Goal: Task Accomplishment & Management: Manage account settings

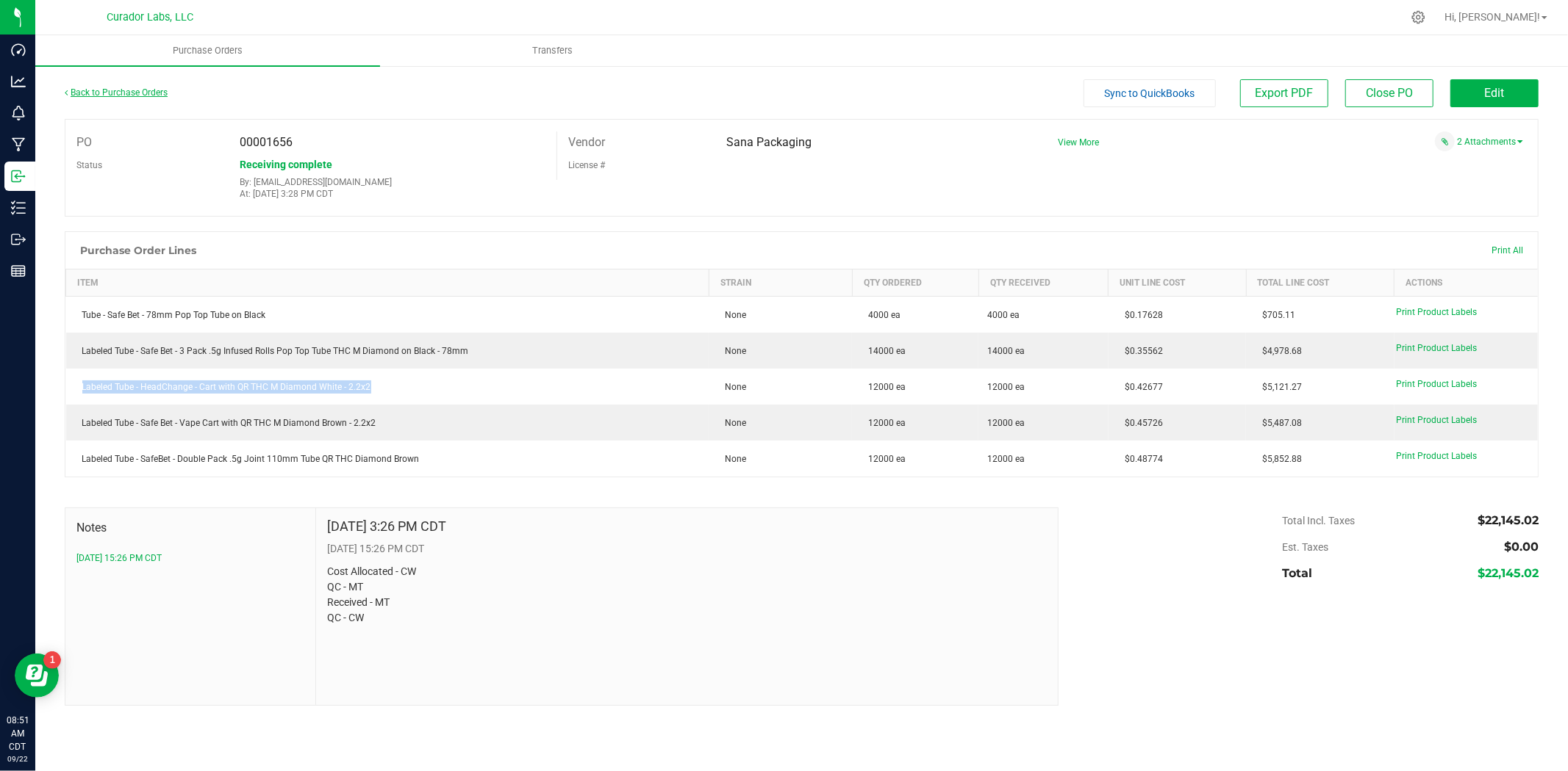
click at [116, 93] on link "Back to Purchase Orders" at bounding box center [116, 92] width 103 height 11
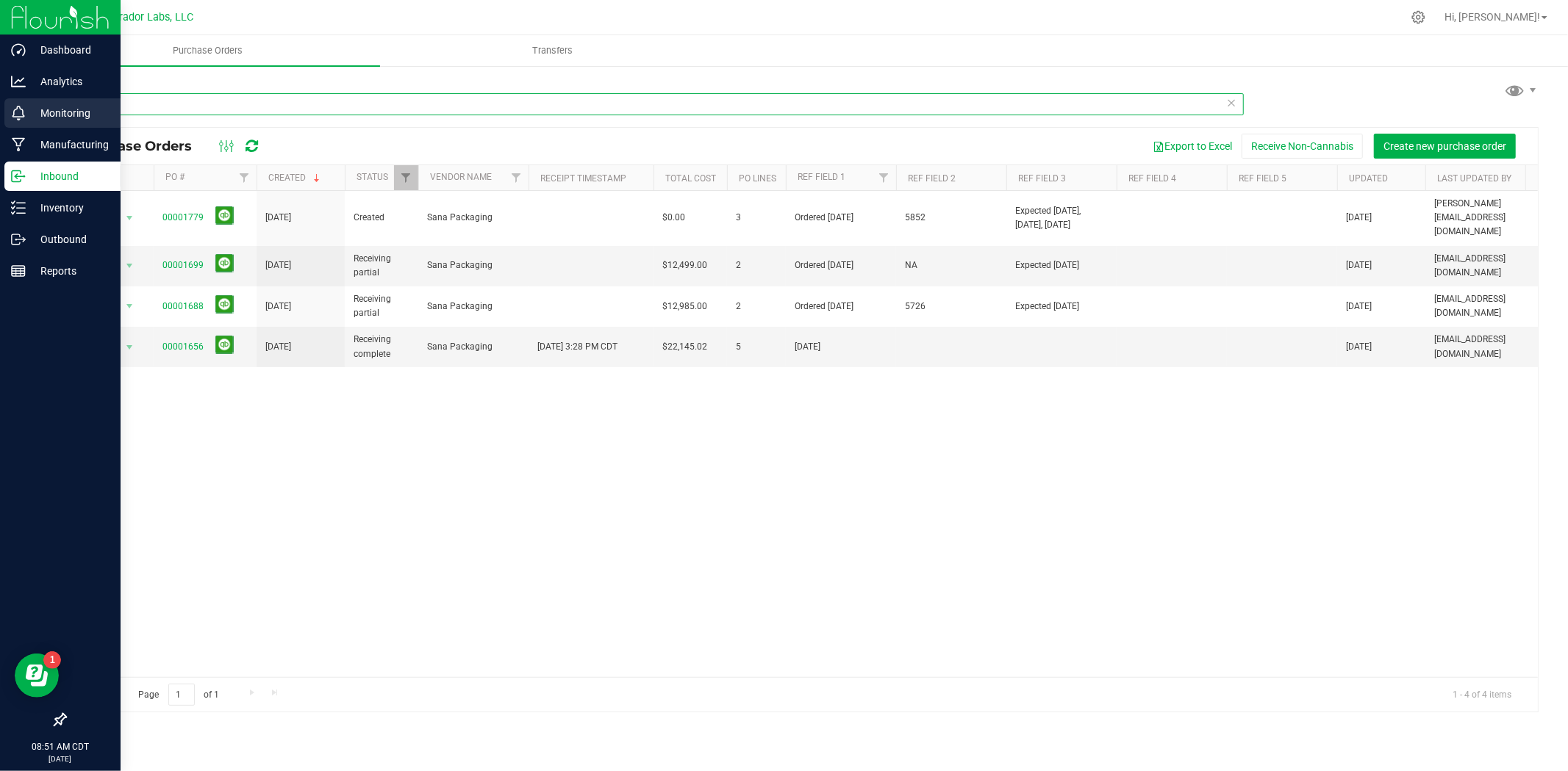
drag, startPoint x: 147, startPoint y: 107, endPoint x: 4, endPoint y: 107, distance: 143.0
click at [4, 107] on div "Dashboard Analytics Monitoring Manufacturing Inbound Inventory Outbound Reports…" at bounding box center [784, 385] width 1568 height 771
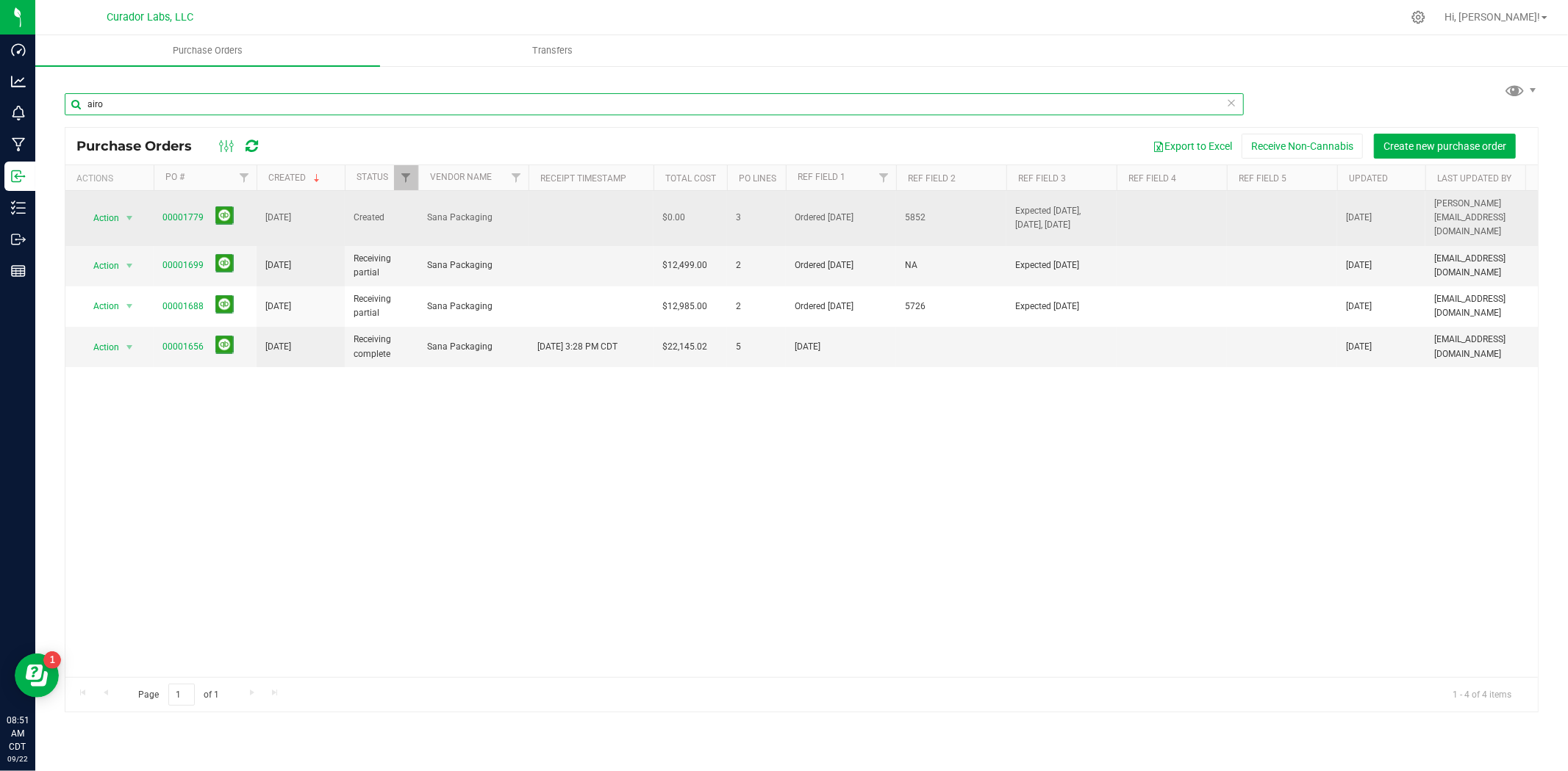
type input "airo"
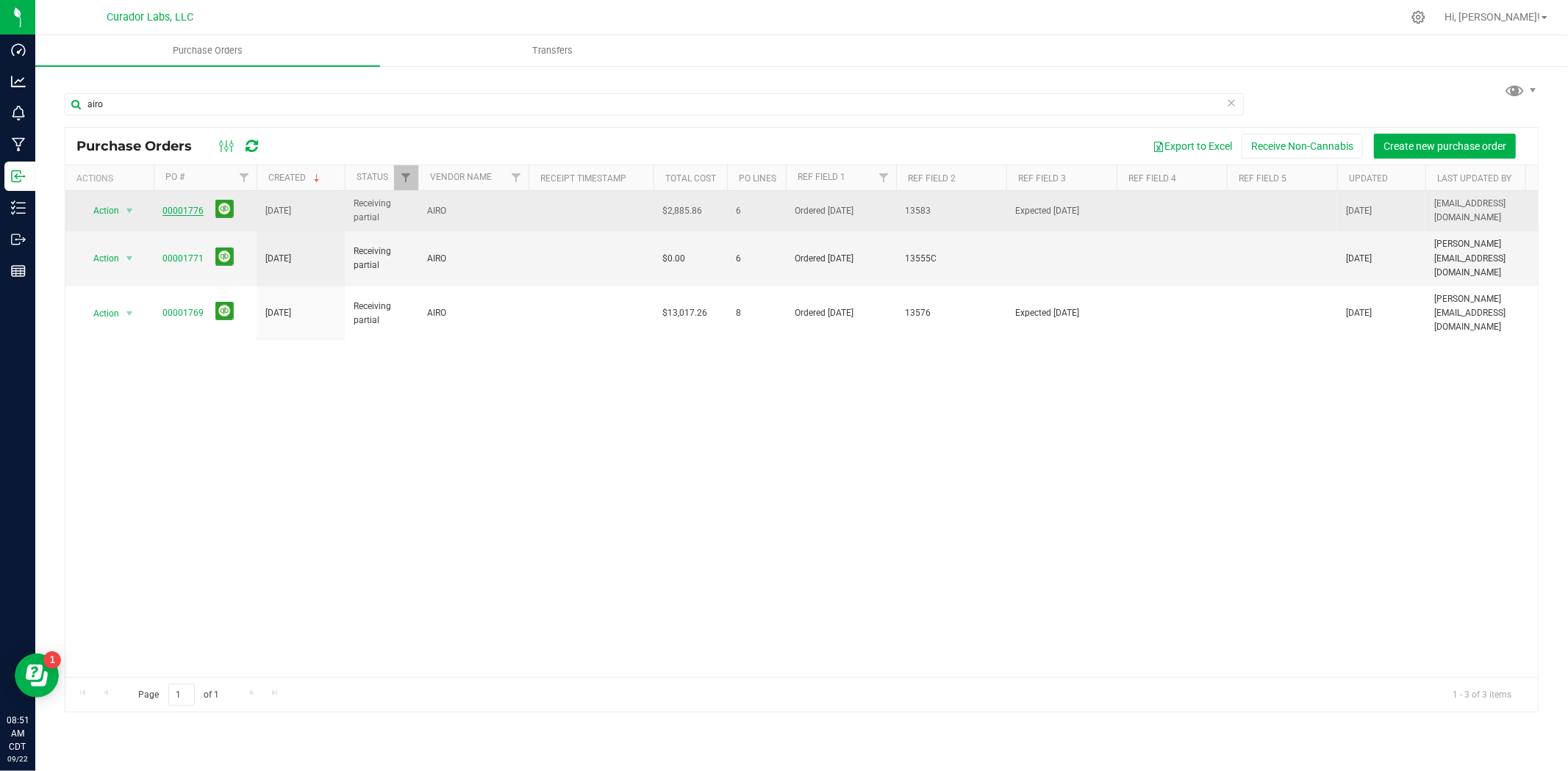
click at [190, 209] on link "00001776" at bounding box center [182, 211] width 42 height 11
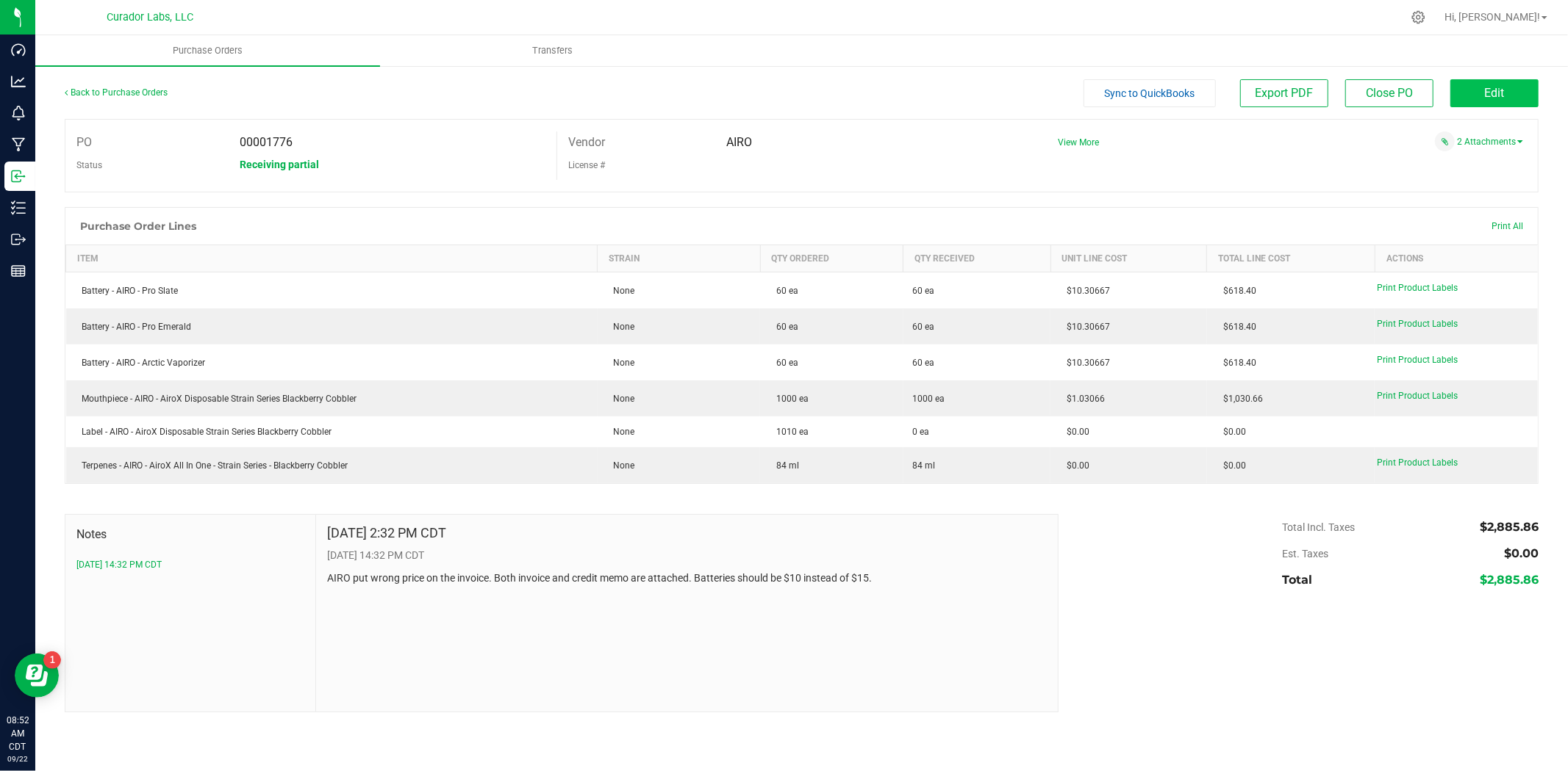
click at [1517, 79] on div "Back to Purchase Orders Sync to QuickBooks Export PDF Close PO Edit PO 00001776…" at bounding box center [801, 396] width 1532 height 663
click at [1511, 93] on button "Edit" at bounding box center [1494, 93] width 88 height 28
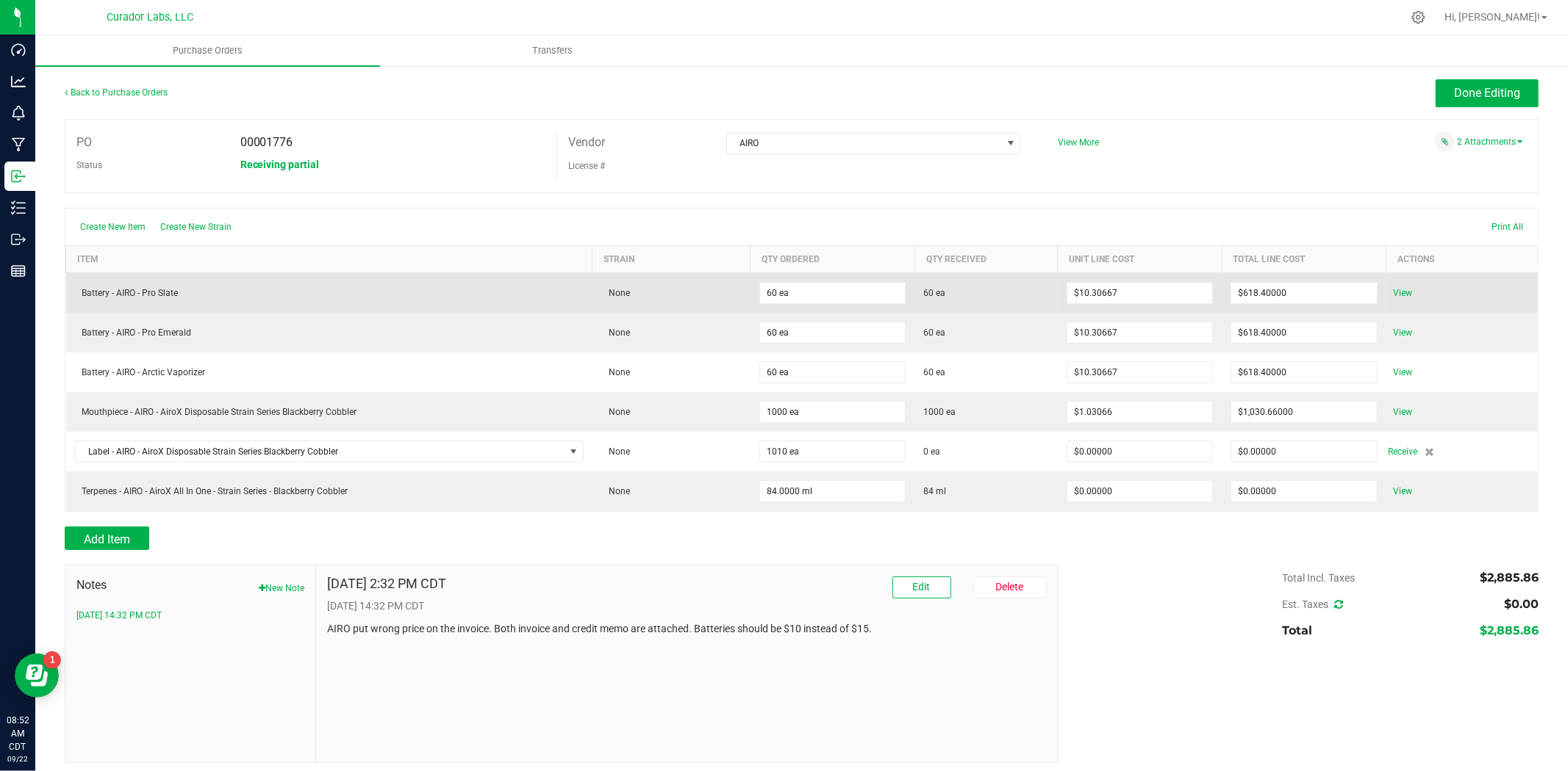
click at [1408, 297] on div "View" at bounding box center [1459, 293] width 140 height 18
click at [1399, 291] on span "View" at bounding box center [1403, 293] width 29 height 18
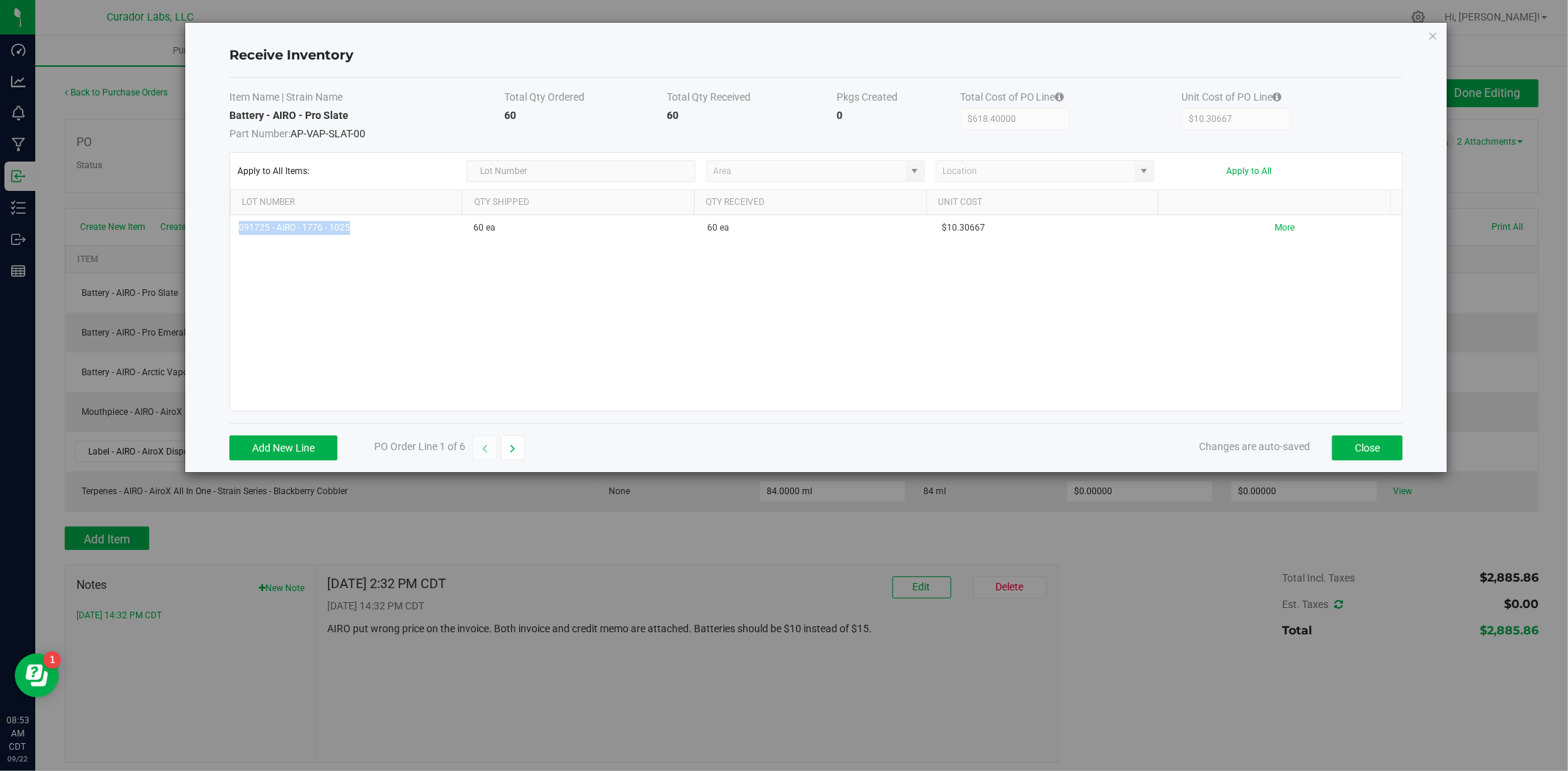
drag, startPoint x: 363, startPoint y: 230, endPoint x: 200, endPoint y: 223, distance: 163.2
click at [200, 223] on div "Receive Inventory Item Name | Strain Name Total Qty Ordered Total Qty Received …" at bounding box center [815, 248] width 1261 height 449
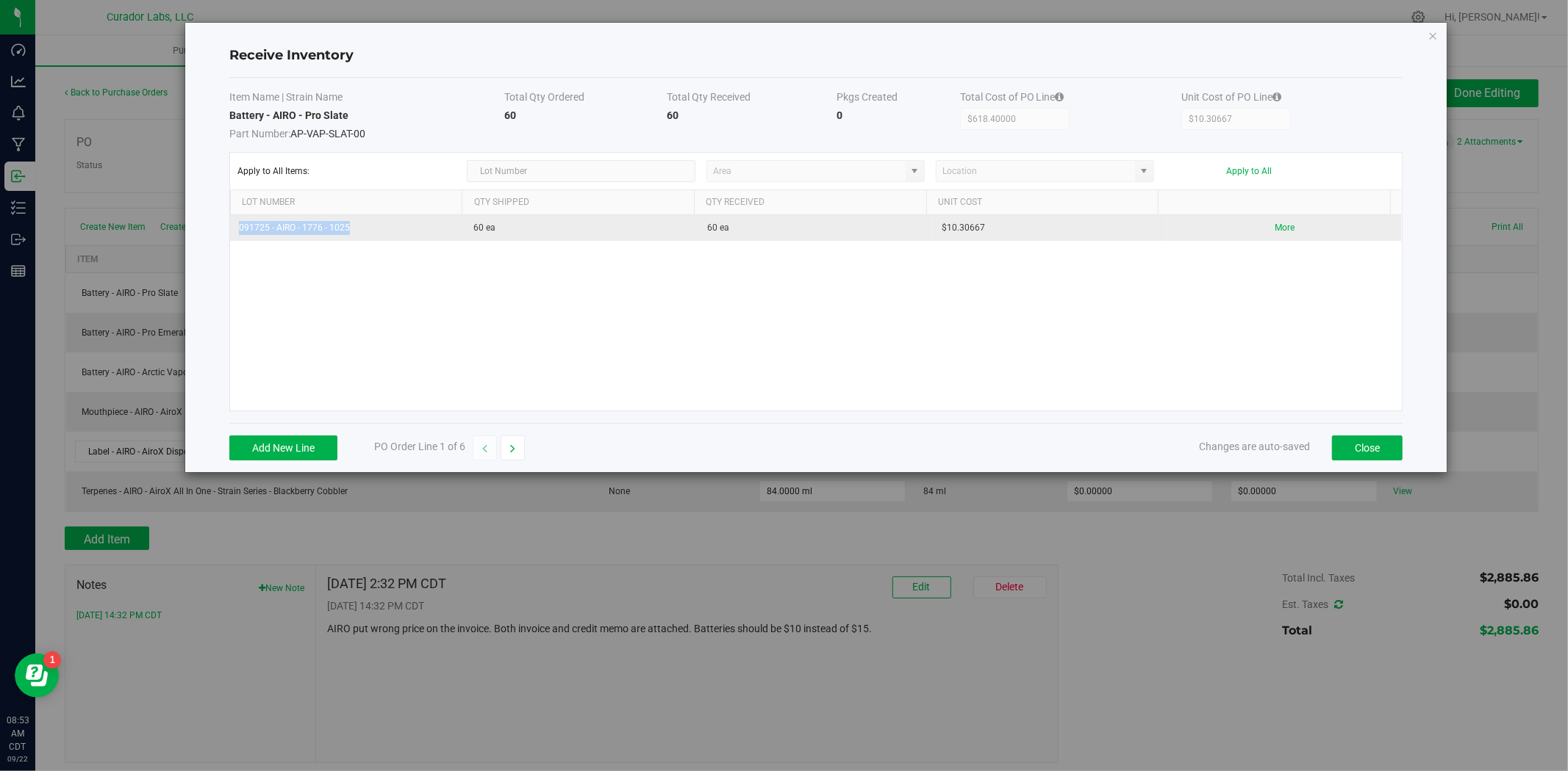
copy table "091725 - AIRO - 1776 - 1025"
drag, startPoint x: 997, startPoint y: 230, endPoint x: 906, endPoint y: 235, distance: 91.1
click at [906, 235] on tr "091725 - AIRO - 1776 - 1025 60 ea 60 ea $10.30667 More" at bounding box center [815, 228] width 1171 height 26
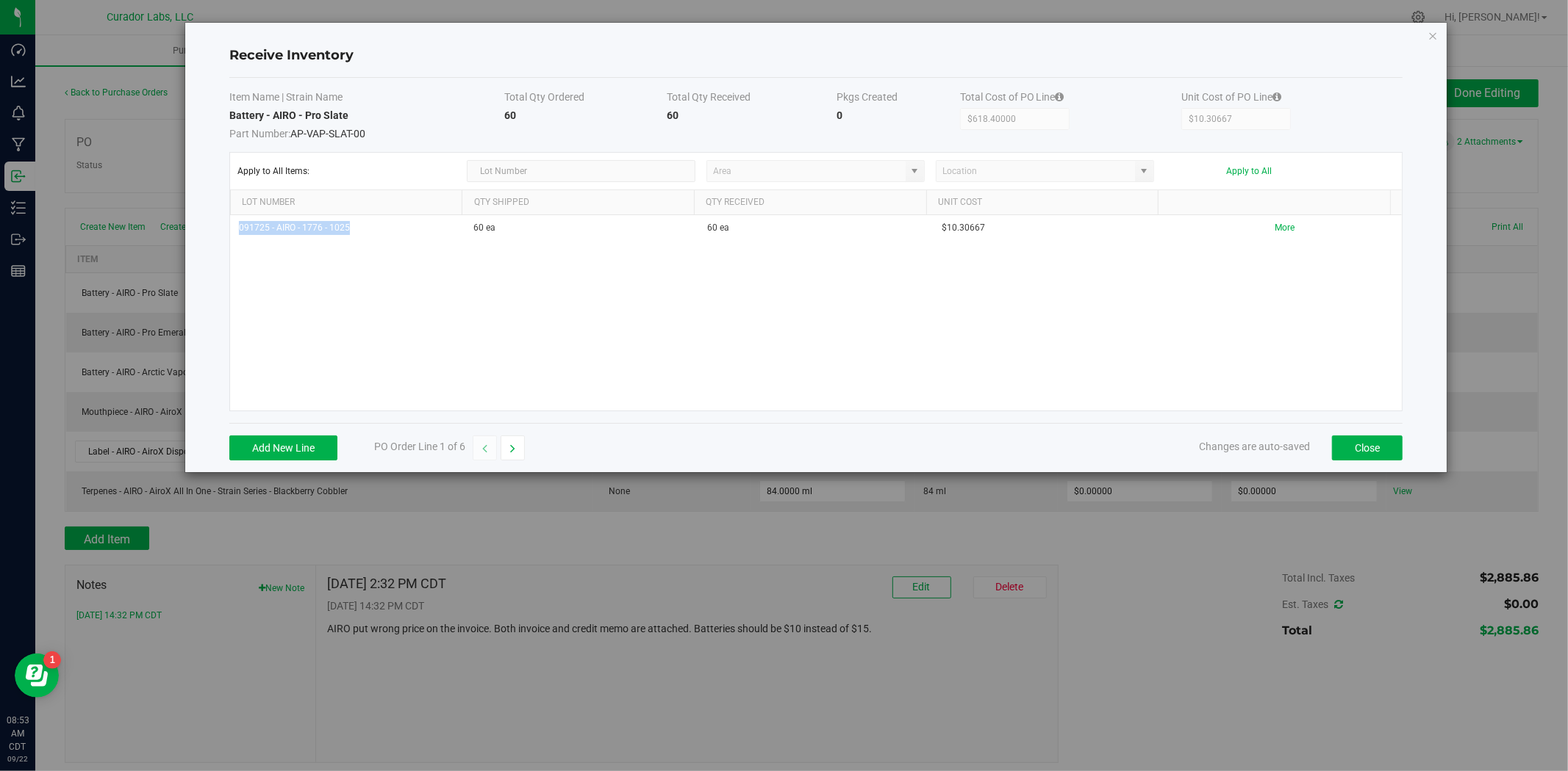
copy tr "$10.30667"
click at [517, 450] on button "button" at bounding box center [512, 448] width 24 height 25
drag, startPoint x: 370, startPoint y: 239, endPoint x: 204, endPoint y: 243, distance: 166.0
click at [204, 243] on div "Receive Inventory Item Name | Strain Name Total Qty Ordered Total Qty Received …" at bounding box center [815, 248] width 1261 height 449
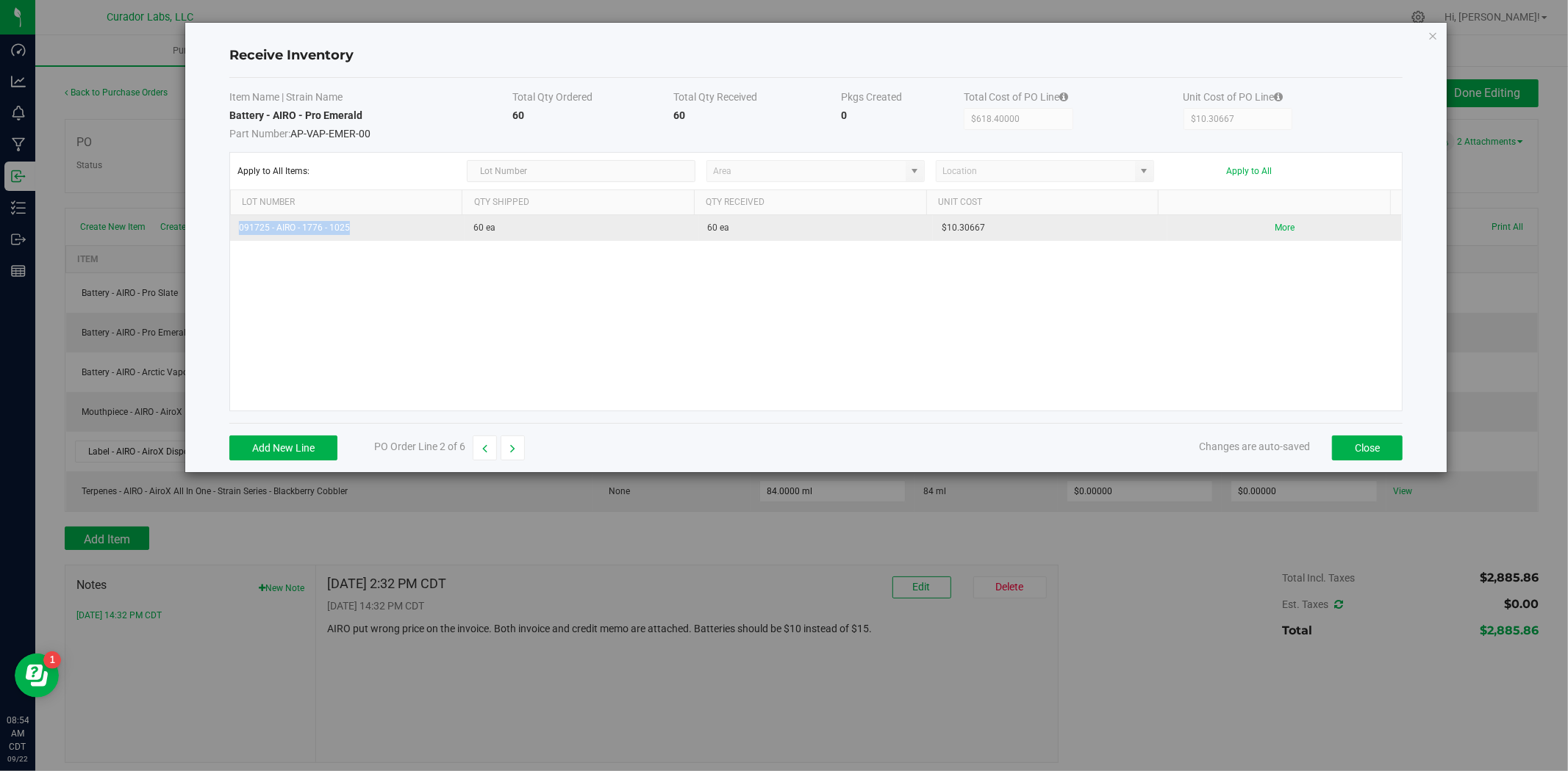
copy table "091725 - AIRO - 1776 - 1025"
drag, startPoint x: 1021, startPoint y: 219, endPoint x: 919, endPoint y: 232, distance: 102.8
click at [908, 232] on tr "091725 - AIRO - 1776 - 1025 60 ea 60 ea $10.30667 More" at bounding box center [815, 228] width 1171 height 26
copy tr "$10.30667"
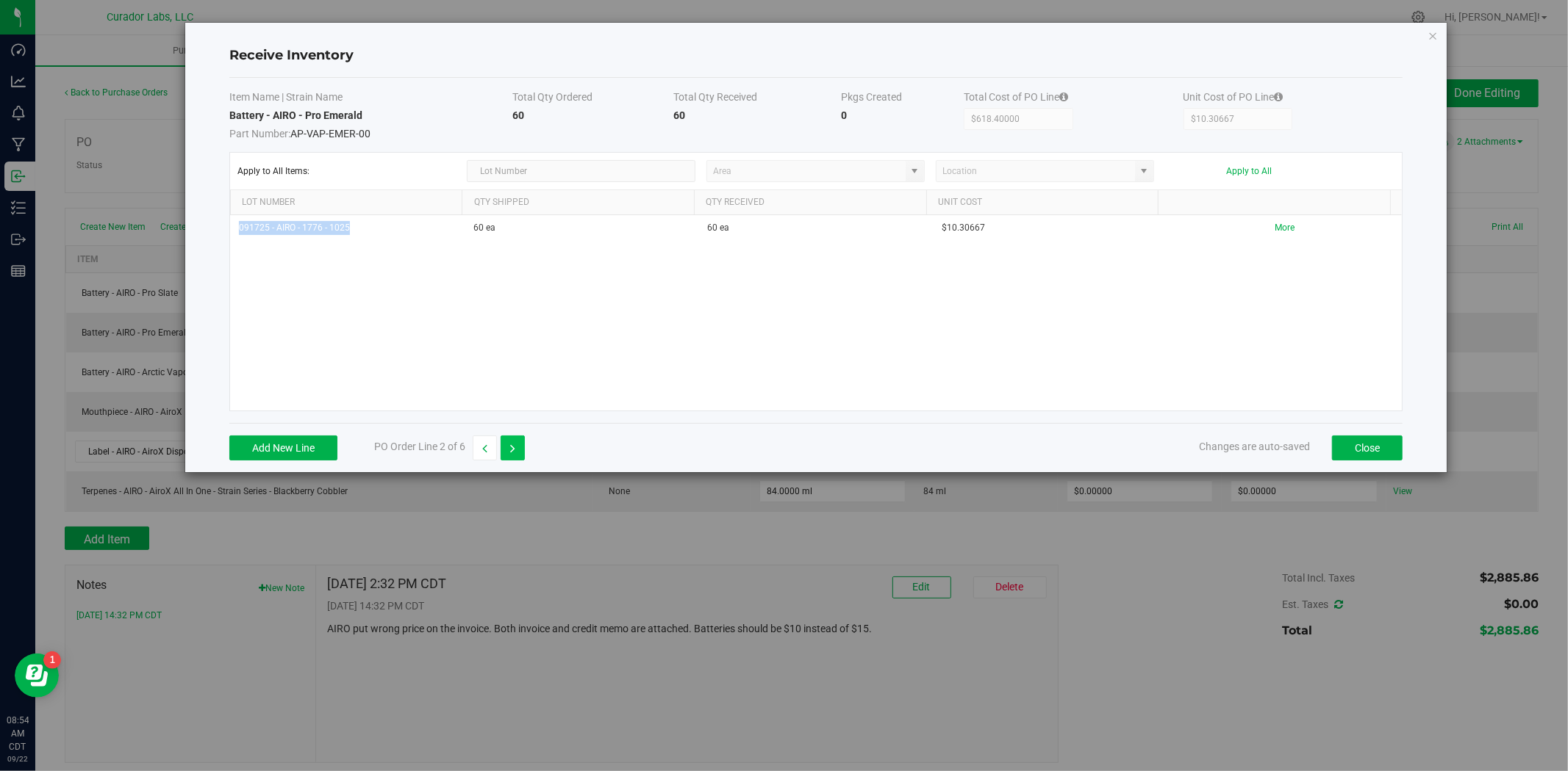
drag, startPoint x: 520, startPoint y: 447, endPoint x: 511, endPoint y: 438, distance: 12.7
click at [520, 447] on button "button" at bounding box center [512, 448] width 24 height 25
drag, startPoint x: 380, startPoint y: 224, endPoint x: 180, endPoint y: 224, distance: 200.0
click at [162, 224] on div "Receive Inventory Item Name | Strain Name Total Qty Ordered Total Qty Received …" at bounding box center [789, 248] width 1315 height 451
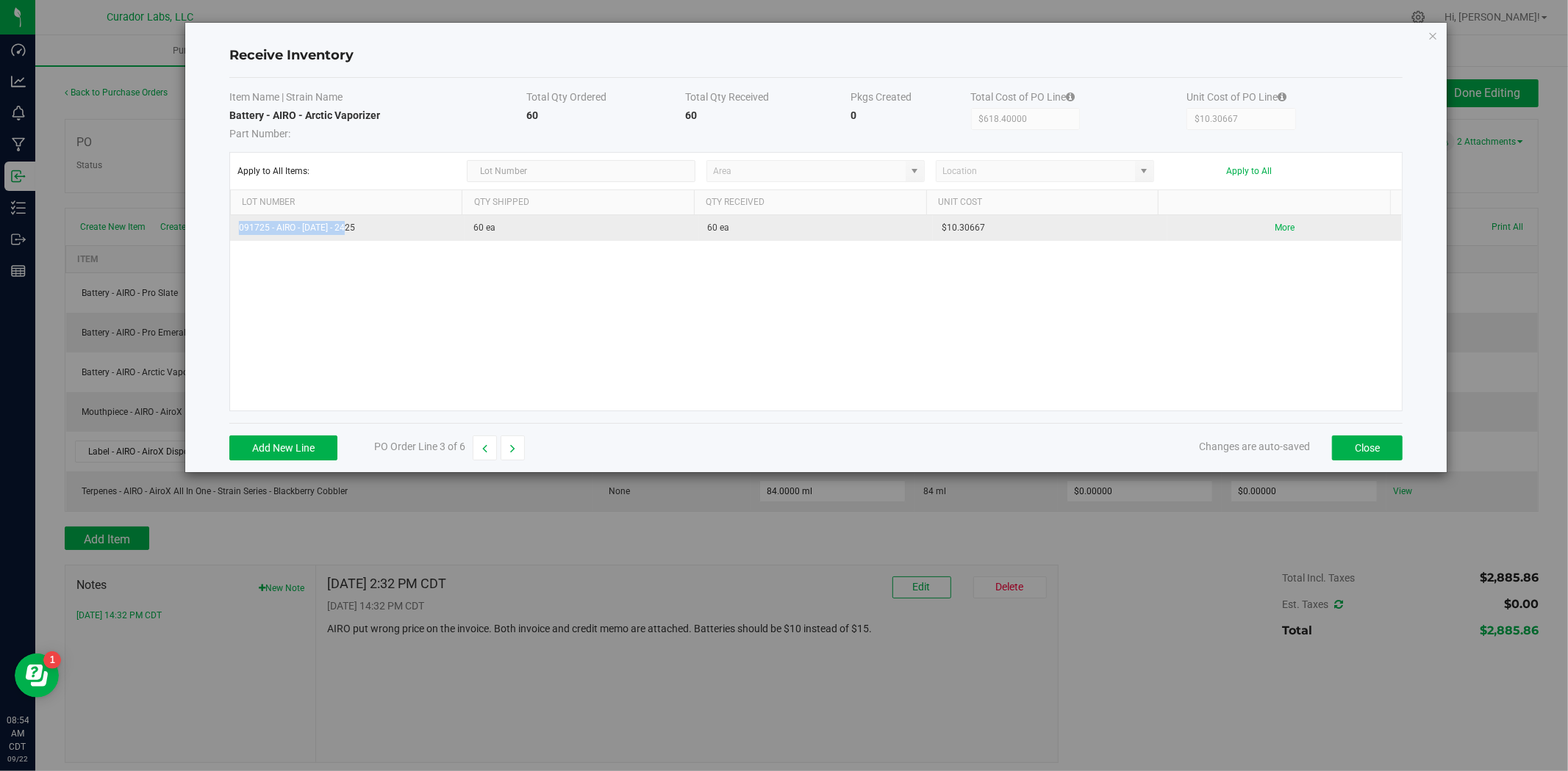
copy table "091725 - AIRO - [DATE] - 2425"
drag, startPoint x: 1001, startPoint y: 224, endPoint x: 856, endPoint y: 230, distance: 145.1
click at [856, 230] on tr "091725 - AIRO - [DATE] - 2425 60 ea 60 ea $10.30667 More" at bounding box center [815, 228] width 1171 height 26
copy tr "$10.30667"
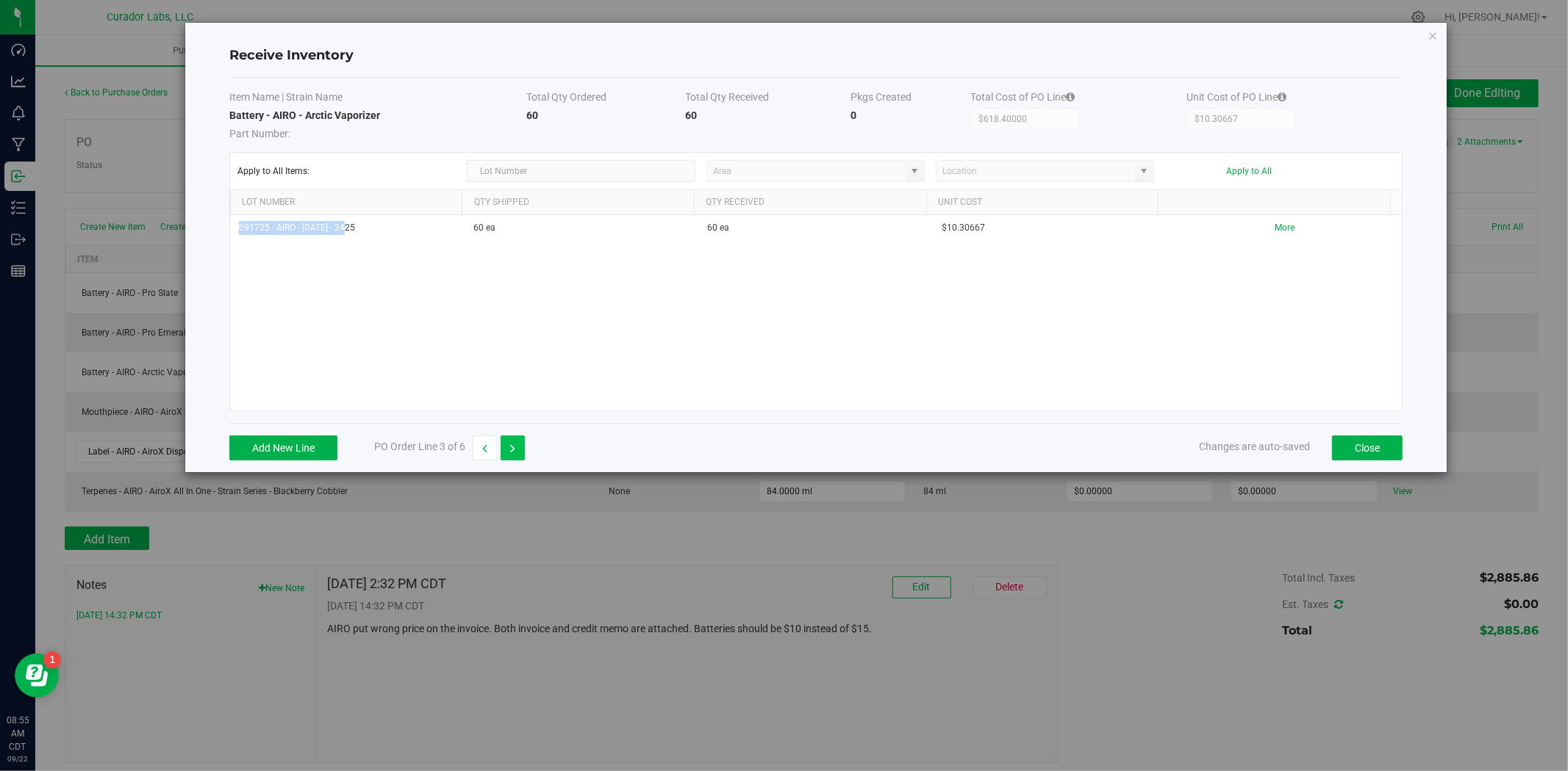
click at [503, 437] on button "button" at bounding box center [512, 448] width 24 height 25
type input "$1,030.66000"
type input "$1.03066"
click at [512, 446] on icon "button" at bounding box center [512, 449] width 5 height 11
type input "$0.00000"
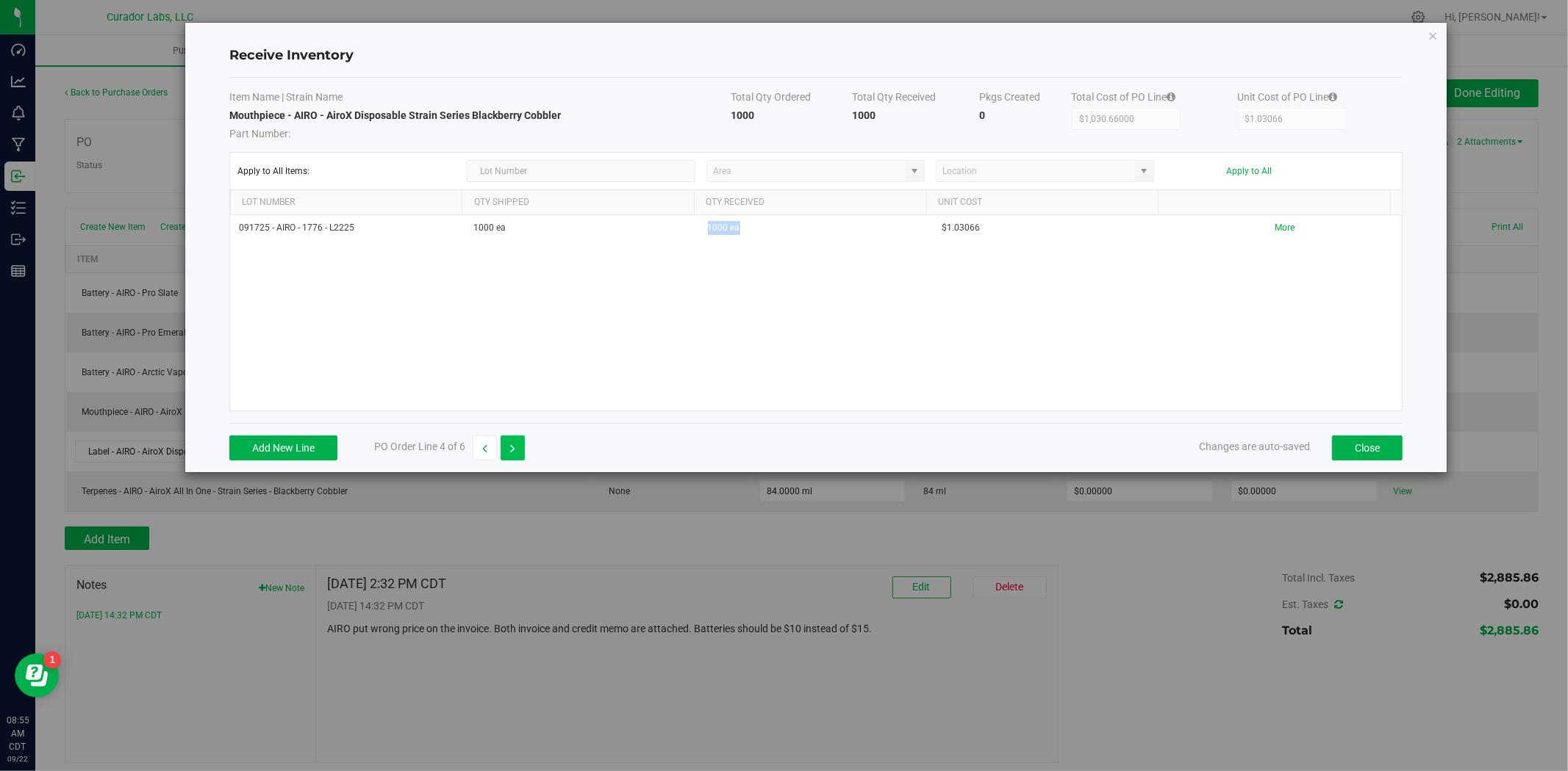
type input "$0.00000"
click at [512, 446] on icon "button" at bounding box center [512, 449] width 5 height 11
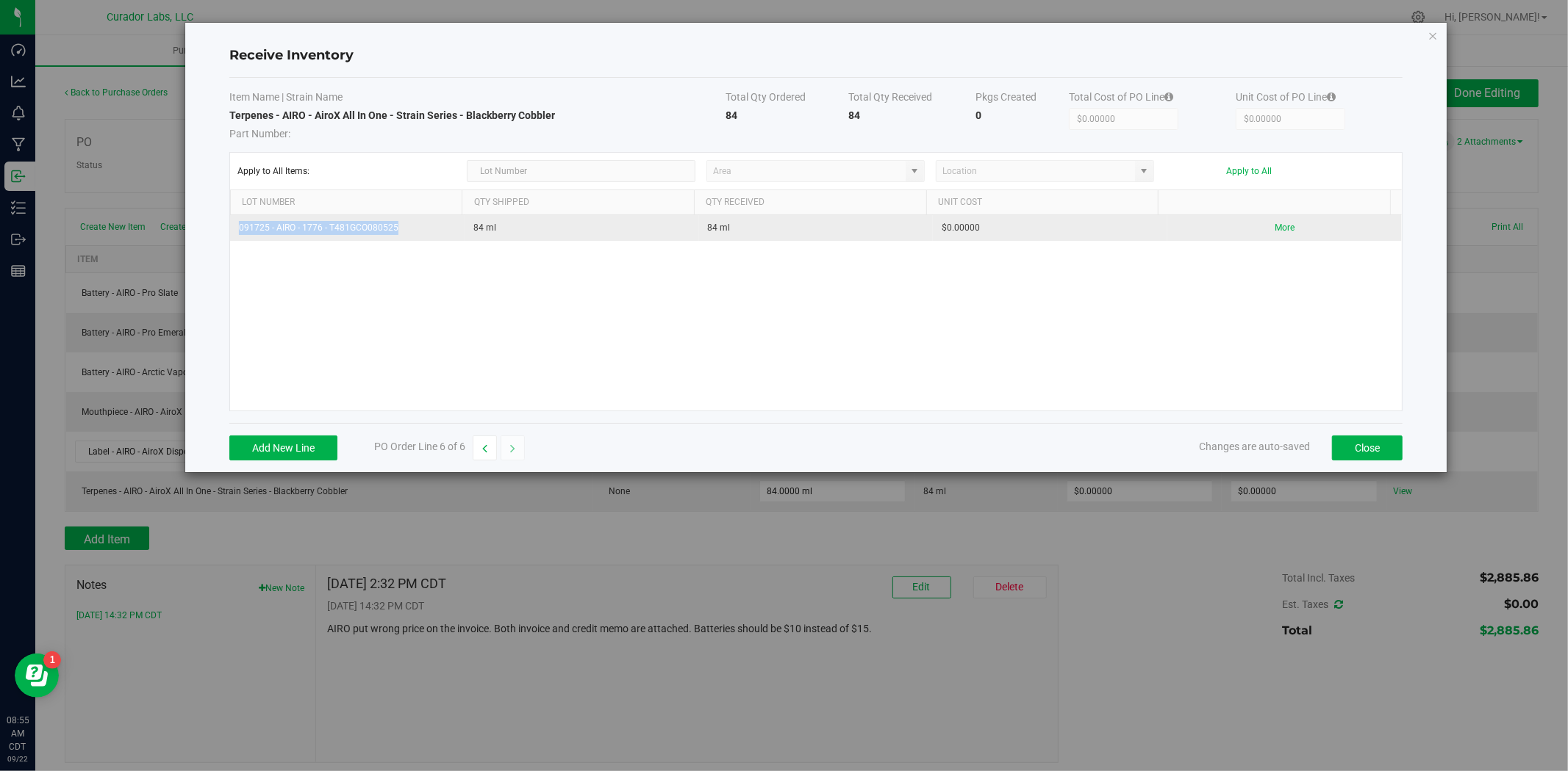
drag, startPoint x: 399, startPoint y: 231, endPoint x: 235, endPoint y: 237, distance: 164.1
click at [231, 239] on td "091725 - AIRO - 1776 - T481GCO080525" at bounding box center [347, 228] width 235 height 26
copy td "091725 - AIRO - 1776 - T481GCO080525"
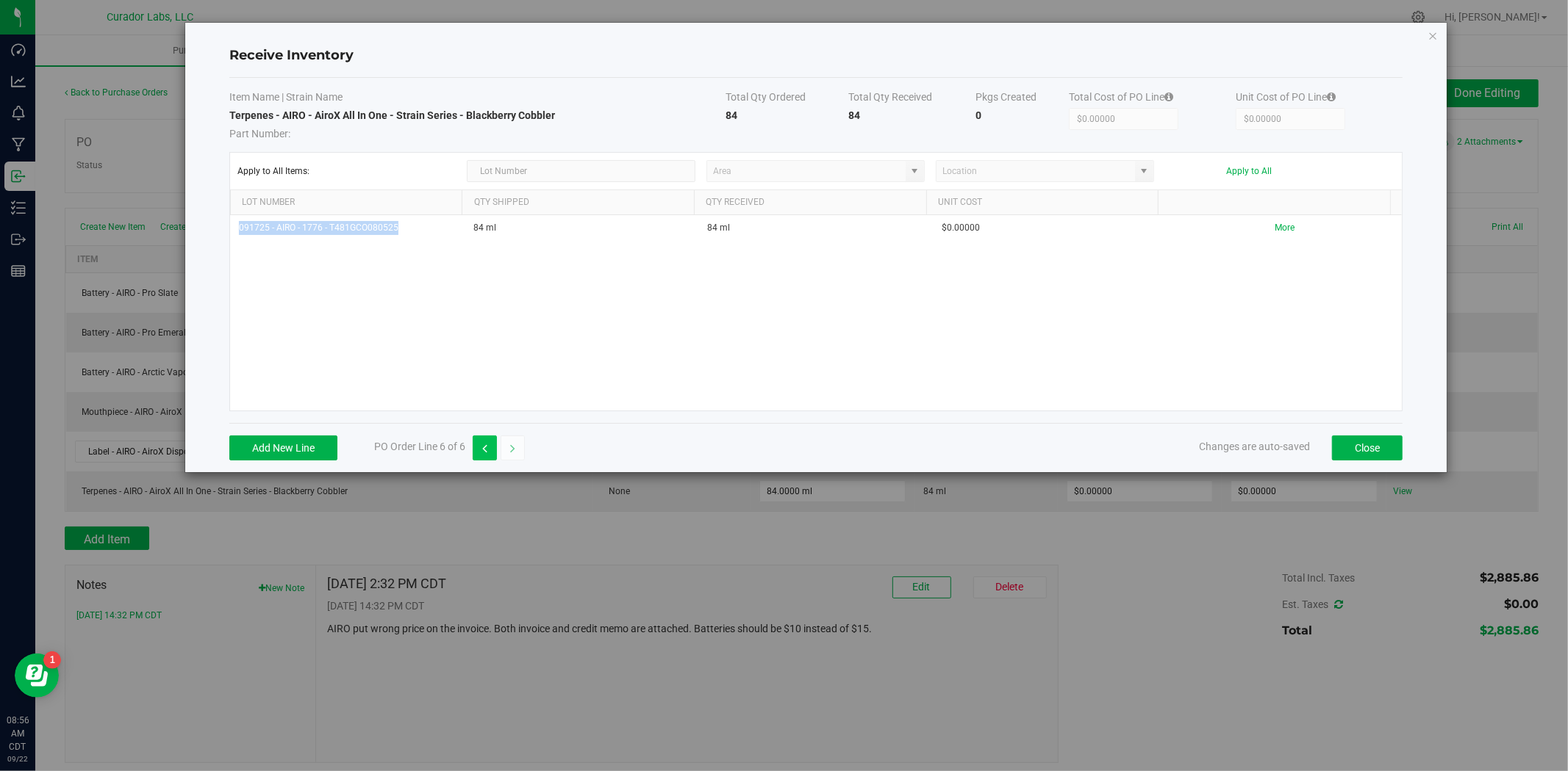
click at [491, 450] on button "button" at bounding box center [485, 448] width 24 height 25
click at [486, 453] on icon "button" at bounding box center [485, 449] width 5 height 11
type input "$1,030.66000"
type input "$1.03066"
drag, startPoint x: 393, startPoint y: 238, endPoint x: 187, endPoint y: 226, distance: 206.3
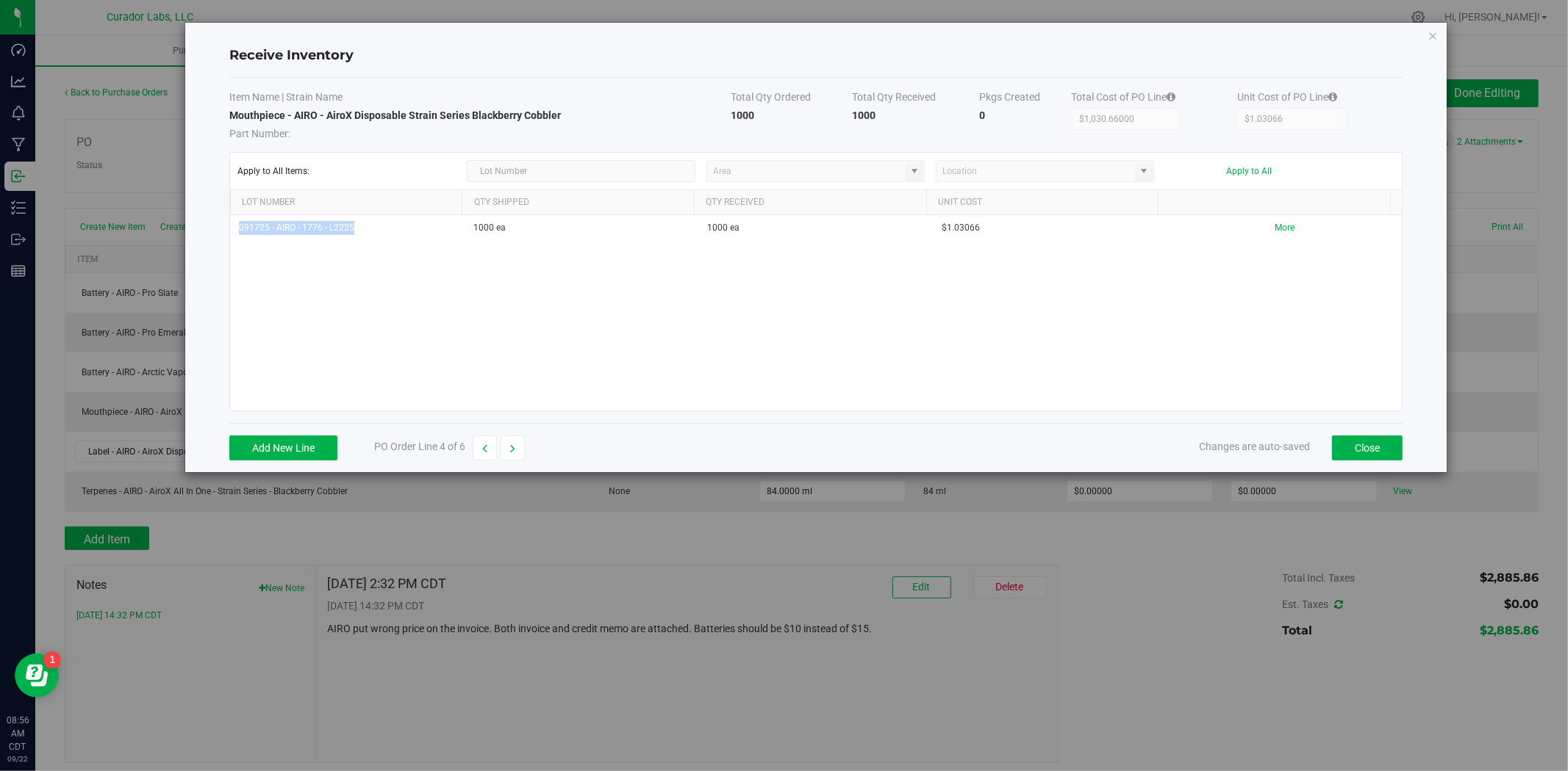
click at [187, 226] on div "Receive Inventory Item Name | Strain Name Total Qty Ordered Total Qty Received …" at bounding box center [815, 248] width 1261 height 449
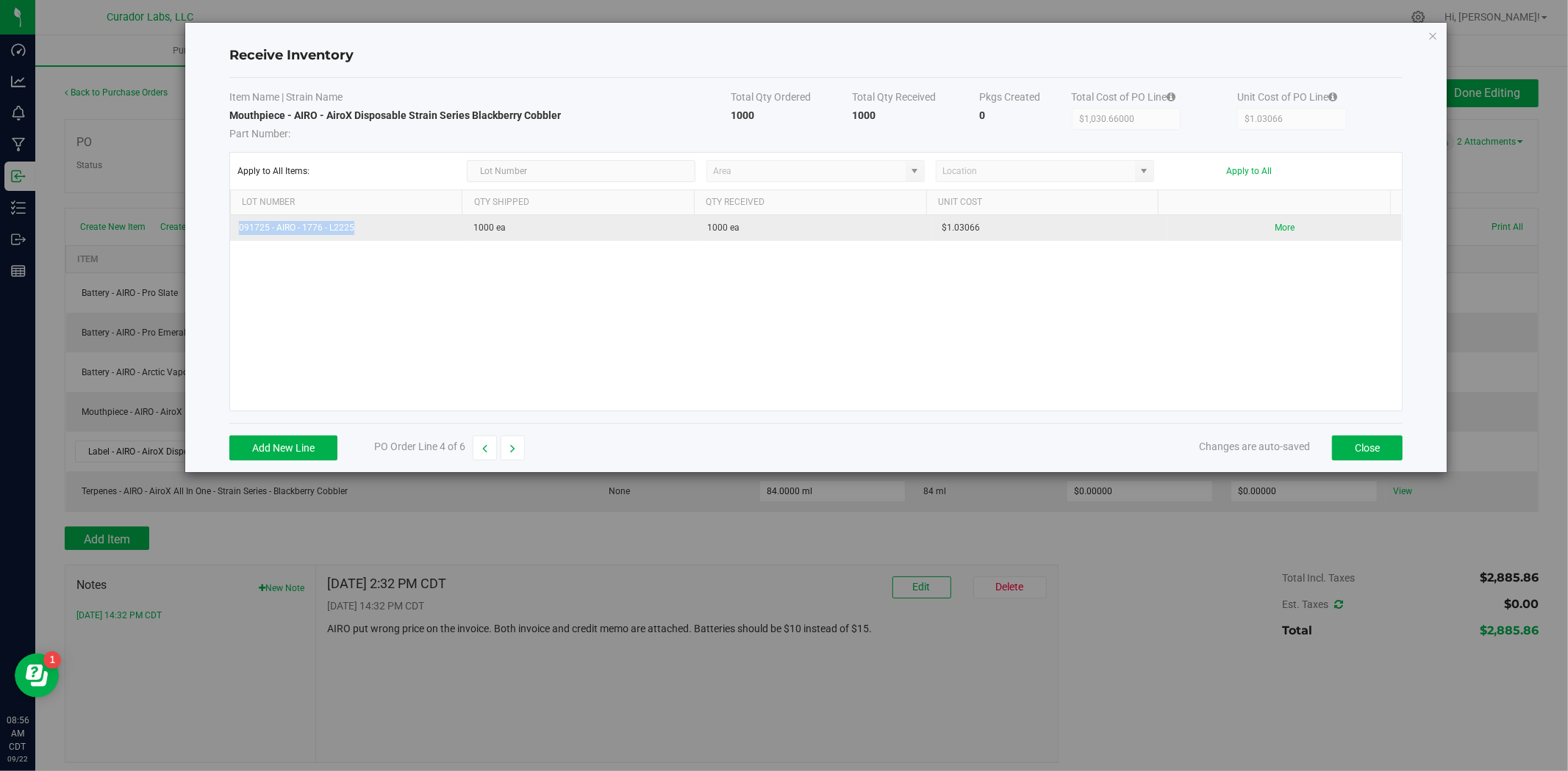
copy table "091725 - AIRO - 1776 - L2225"
drag, startPoint x: 979, startPoint y: 231, endPoint x: 922, endPoint y: 231, distance: 57.0
click at [922, 231] on tr "091725 - AIRO - 1776 - L2225 1000 ea 1000 ea $1.03066 More" at bounding box center [815, 228] width 1171 height 26
copy tr "$1.03066"
